Goal: Task Accomplishment & Management: Manage account settings

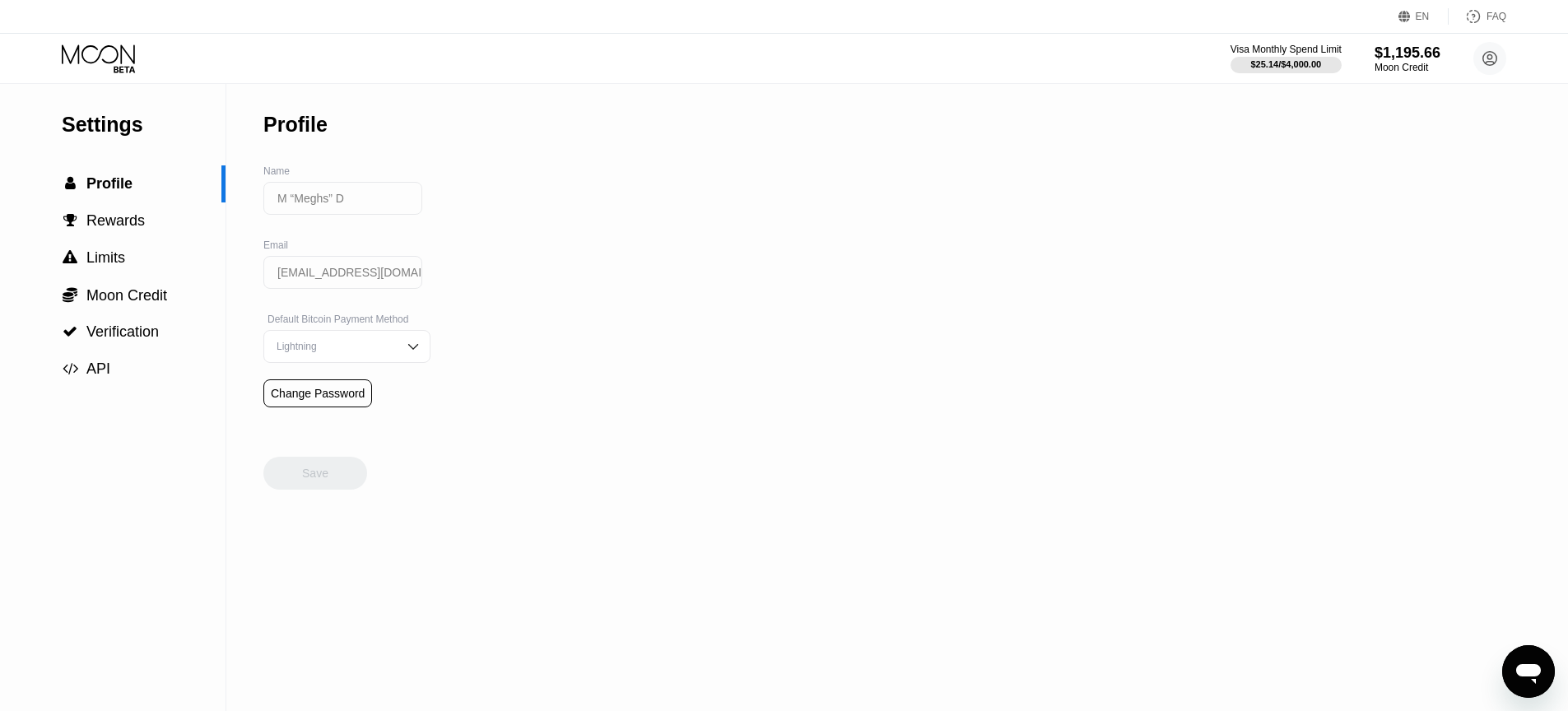
click at [1532, 671] on icon "Open messaging window" at bounding box center [1528, 674] width 25 height 20
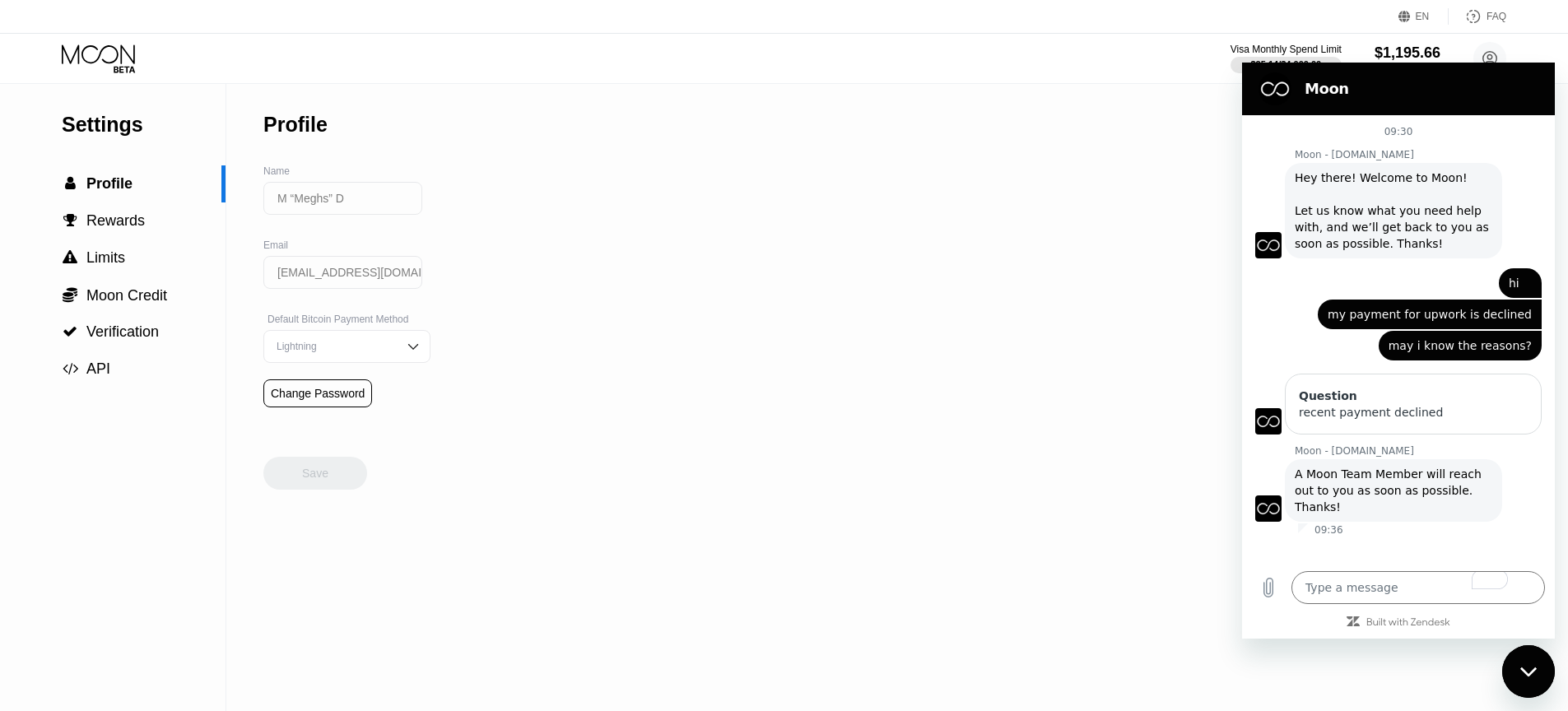
click at [1367, 471] on span "A Moon Team Member will reach out to you as soon as possible. Thanks!" at bounding box center [1390, 490] width 190 height 46
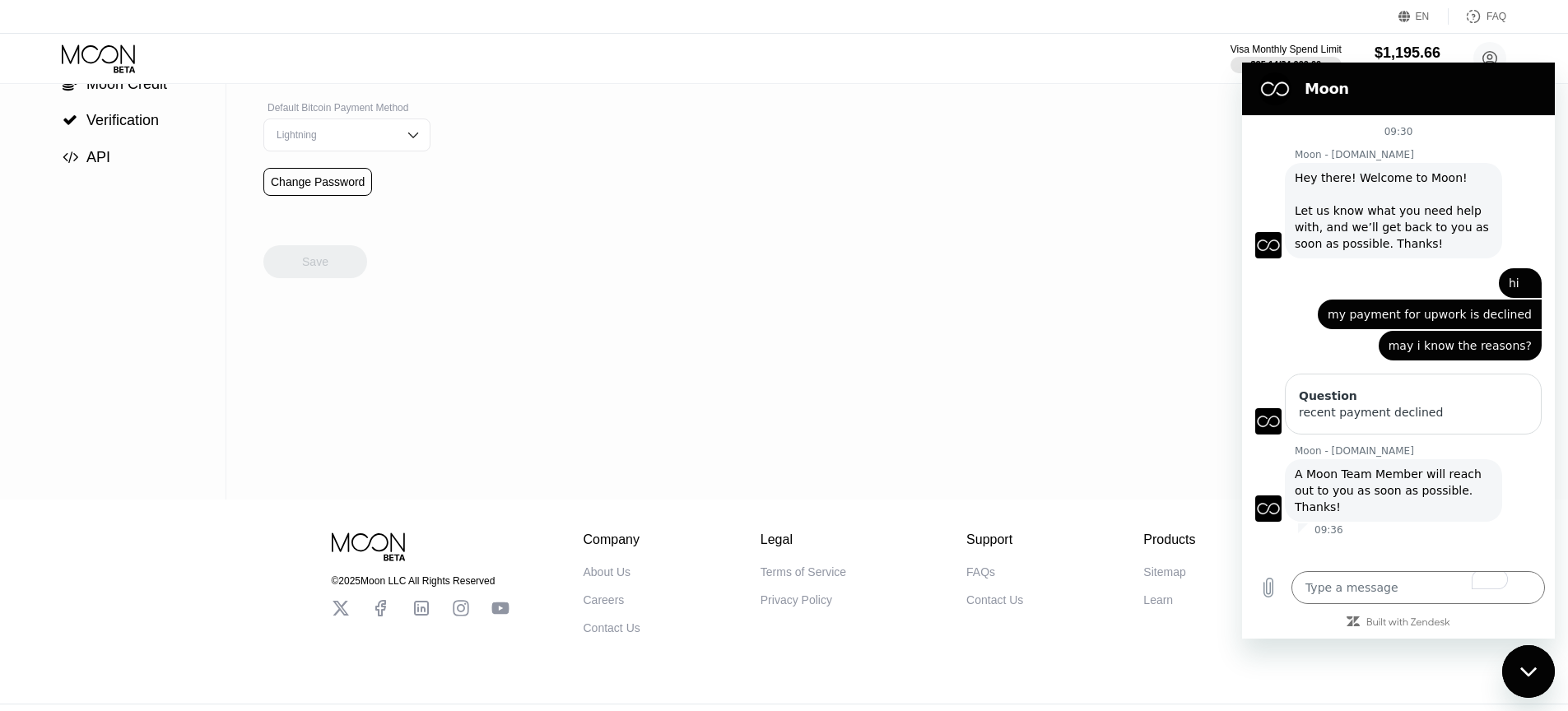
scroll to position [244, 0]
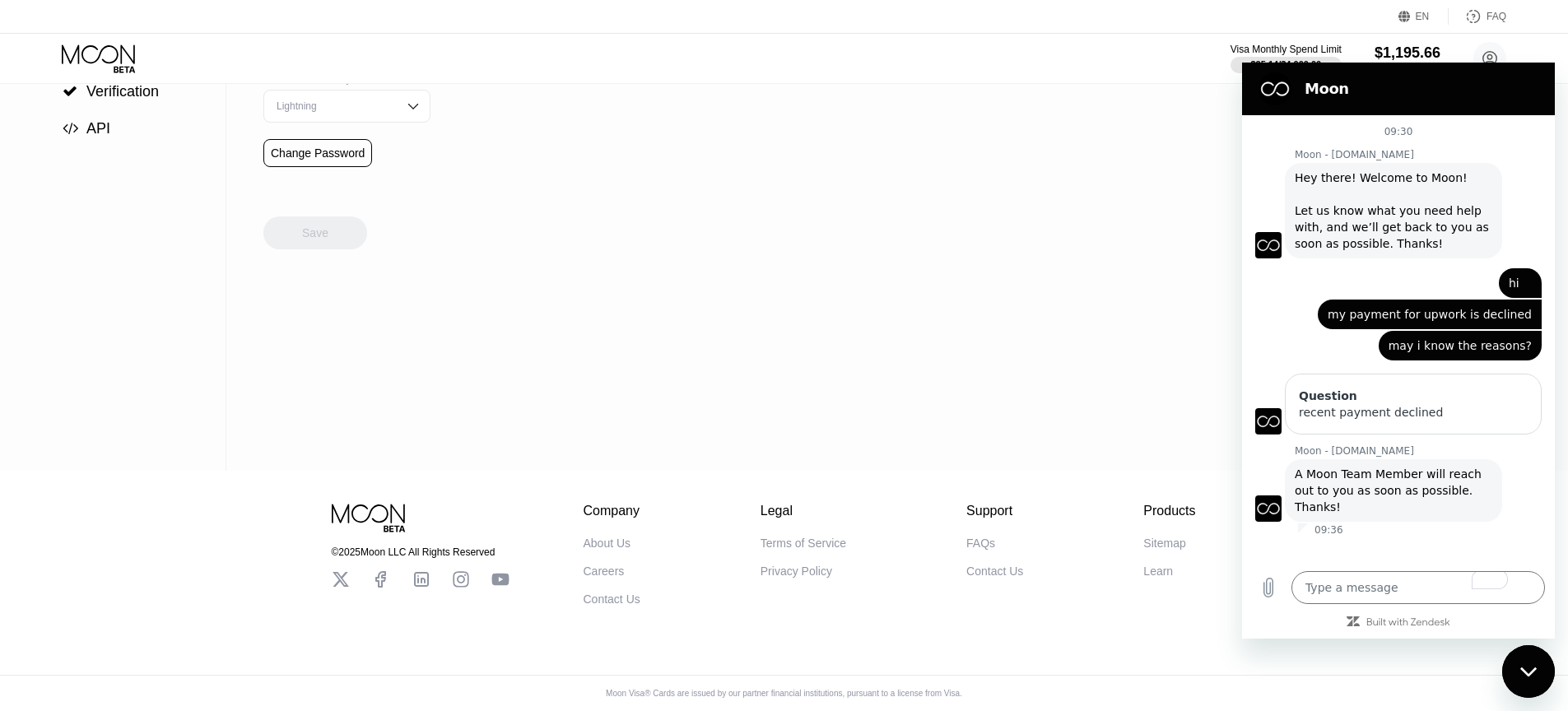
click at [1531, 675] on icon "Close messaging window" at bounding box center [1529, 671] width 17 height 11
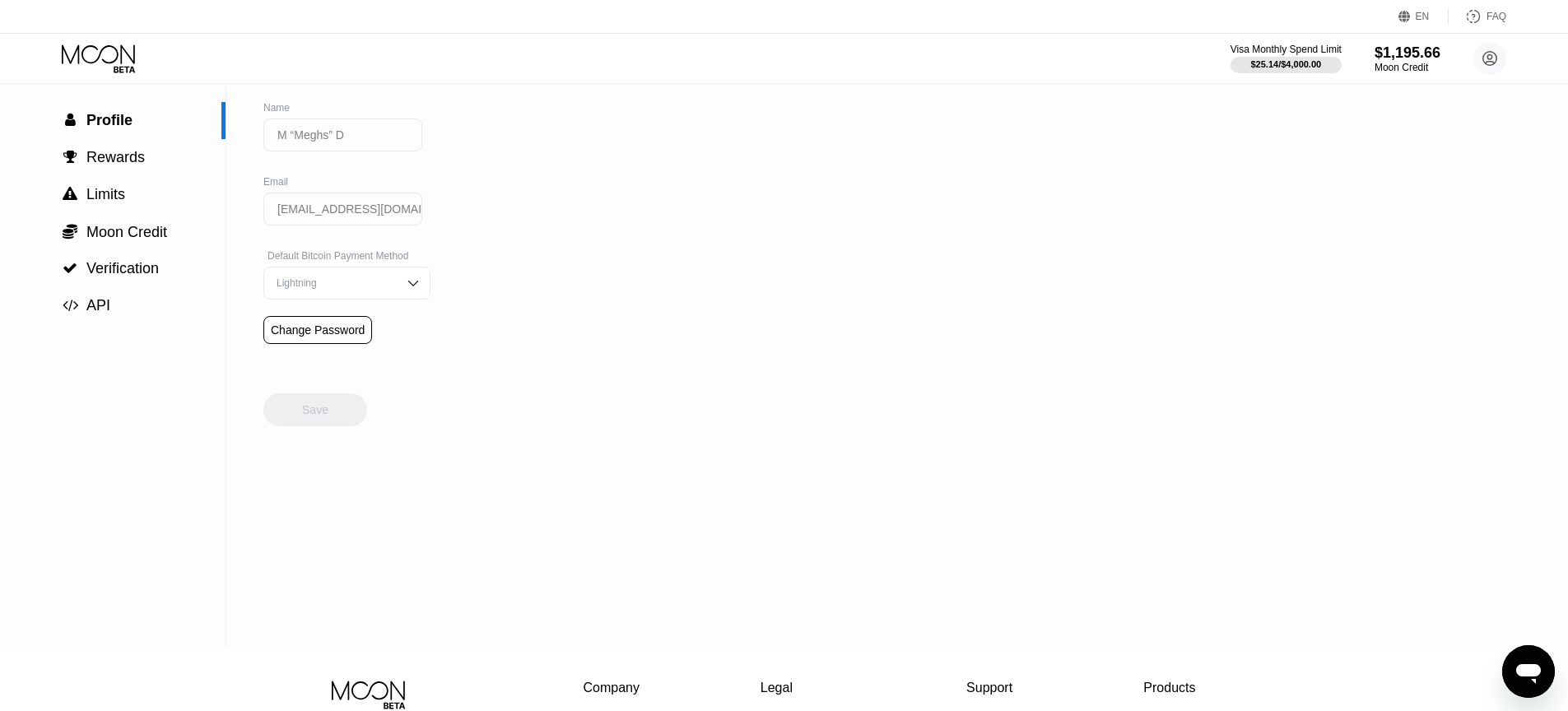
scroll to position [0, 0]
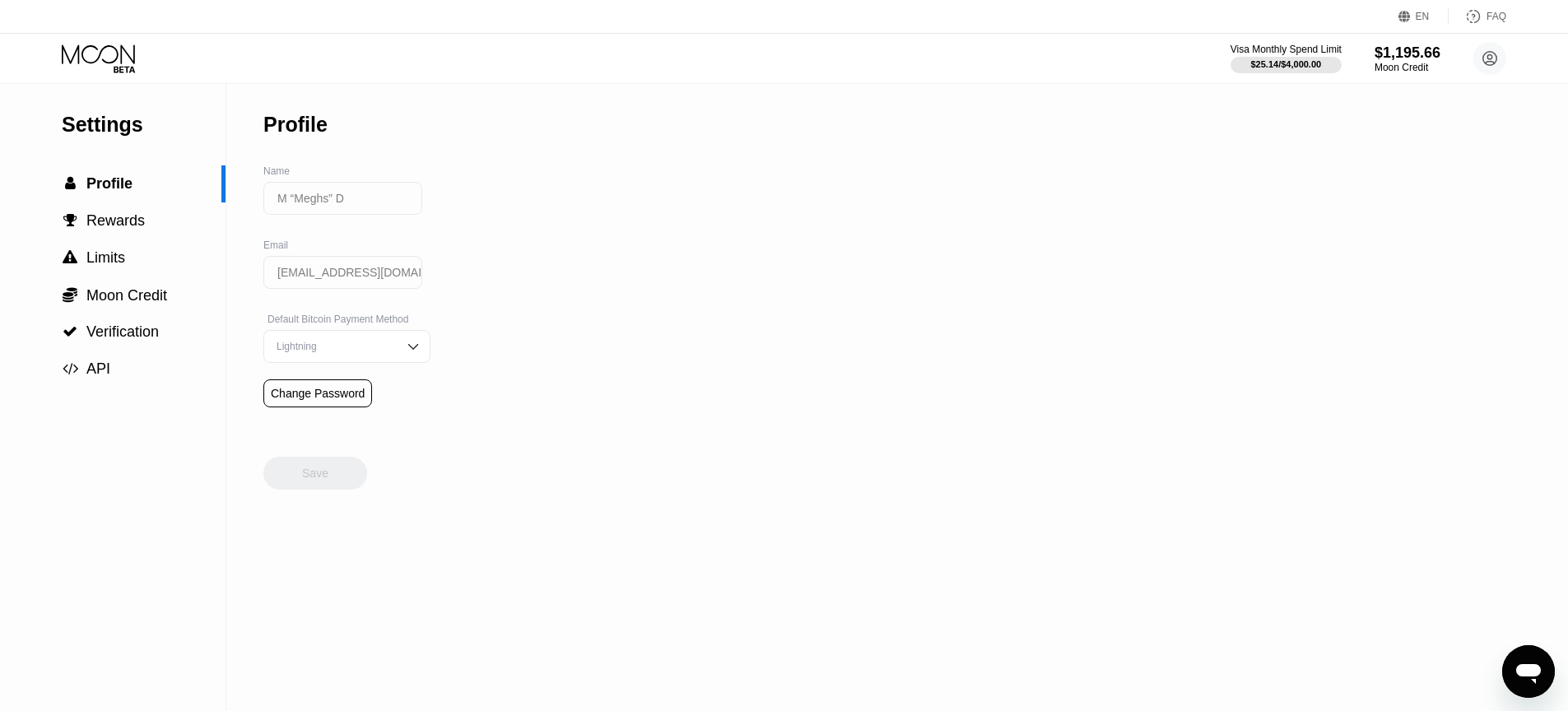
type textarea "x"
click at [1275, 81] on div "Visa Monthly Spend Limit $25.14 / $4,000.00 $1,195.66 Moon Credit M “Meghs” D […" at bounding box center [784, 59] width 1568 height 49
click at [1276, 74] on div "Visa Monthly Spend Limit $25.14 / $4,000.00 $1,195.66 Moon Credit M “Meghs” D […" at bounding box center [1368, 58] width 275 height 33
click at [1283, 64] on div "$25.14 / $4,000.00" at bounding box center [1286, 65] width 71 height 10
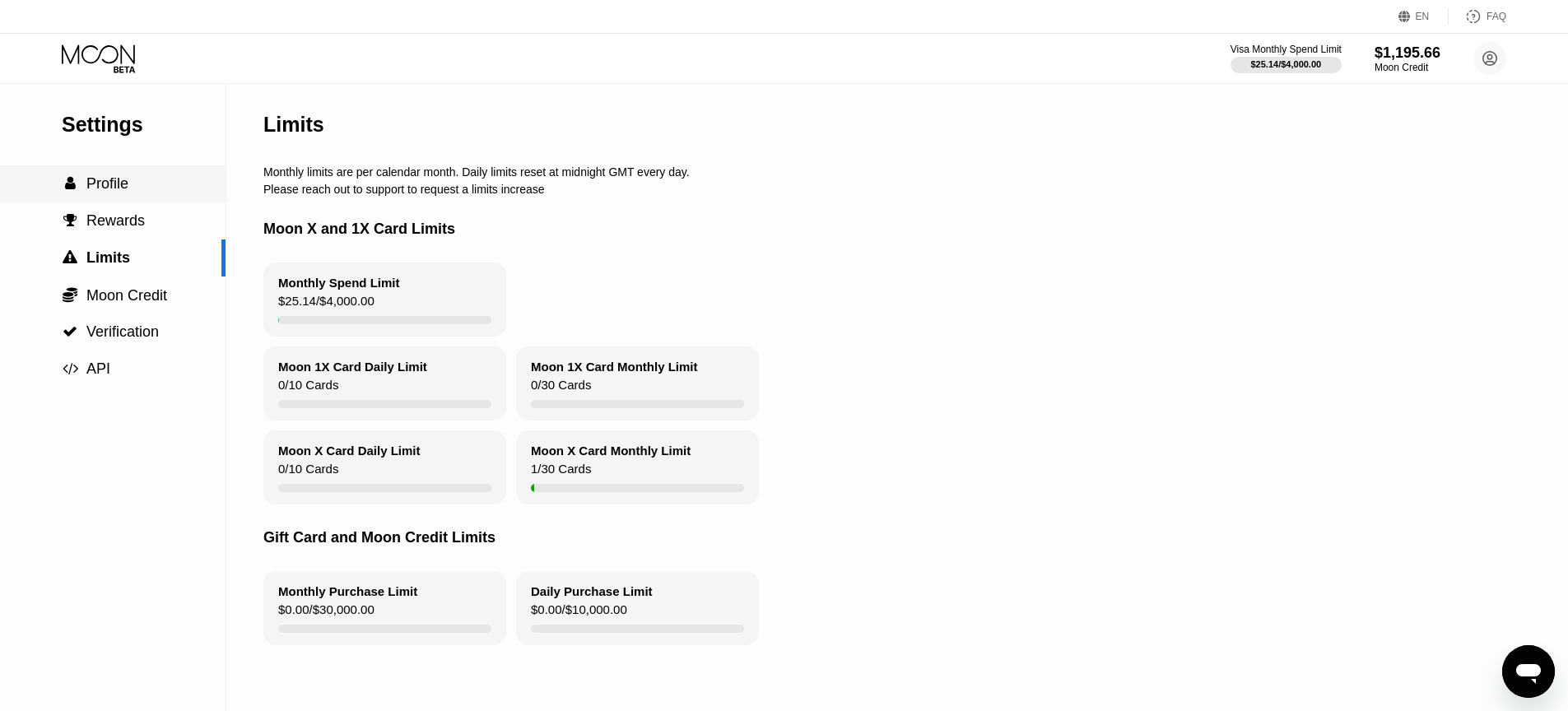
click at [110, 180] on span "Profile" at bounding box center [107, 183] width 42 height 16
